Goal: Task Accomplishment & Management: Use online tool/utility

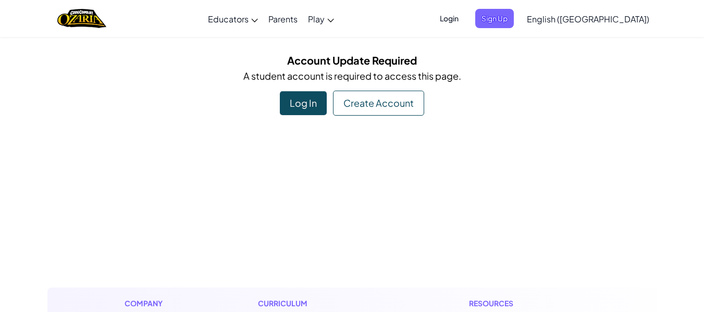
click at [308, 102] on div "Log In" at bounding box center [303, 103] width 47 height 24
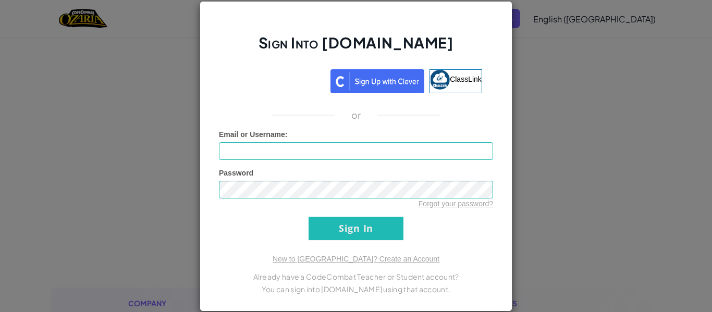
click at [128, 177] on div "Sign Into Ozaria.com ClassLink or Unknown Error Email or Username : Password Fo…" at bounding box center [356, 156] width 712 height 312
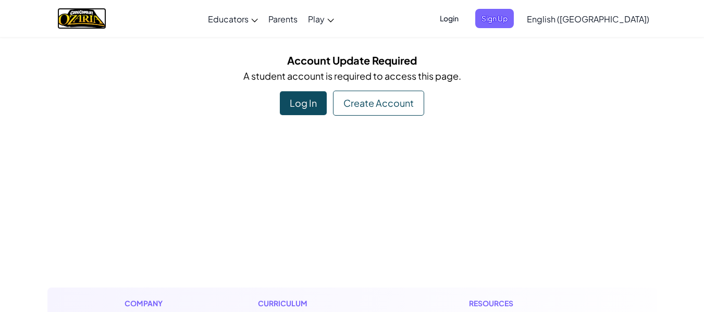
click at [85, 17] on img "Home" at bounding box center [81, 18] width 48 height 21
click at [294, 111] on div "Log In" at bounding box center [303, 103] width 47 height 24
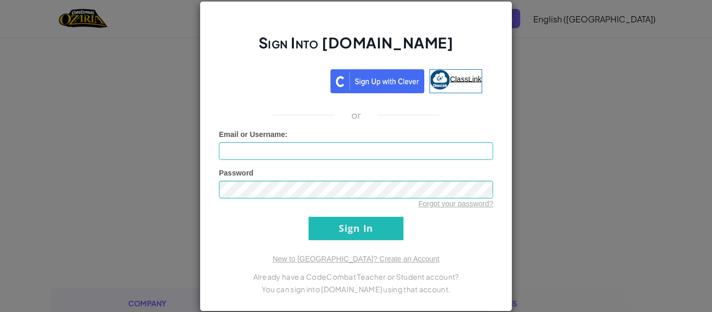
click at [457, 91] on link "ClassLink" at bounding box center [455, 81] width 53 height 24
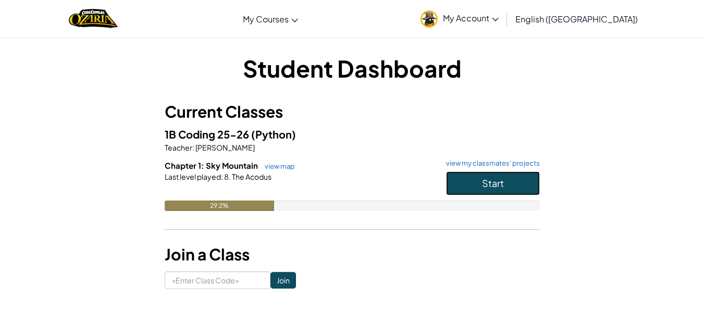
click at [467, 181] on button "Start" at bounding box center [493, 183] width 94 height 24
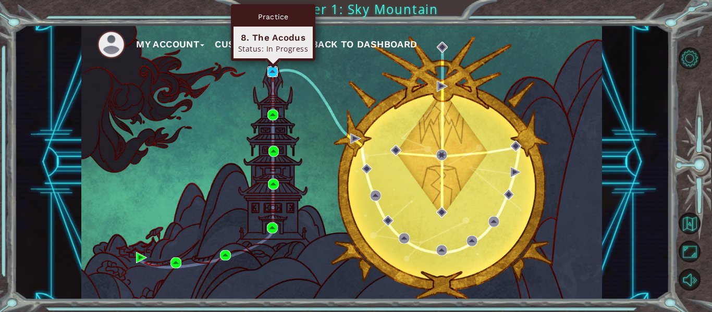
click at [273, 71] on img at bounding box center [272, 71] width 11 height 11
